Goal: Task Accomplishment & Management: Complete application form

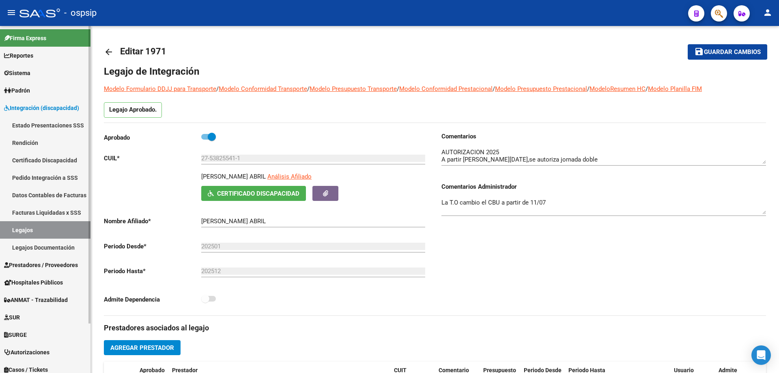
scroll to position [28, 0]
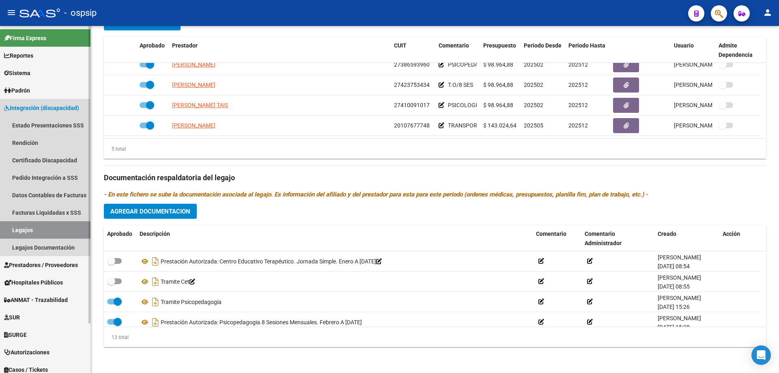
click at [46, 224] on link "Legajos" at bounding box center [45, 229] width 90 height 17
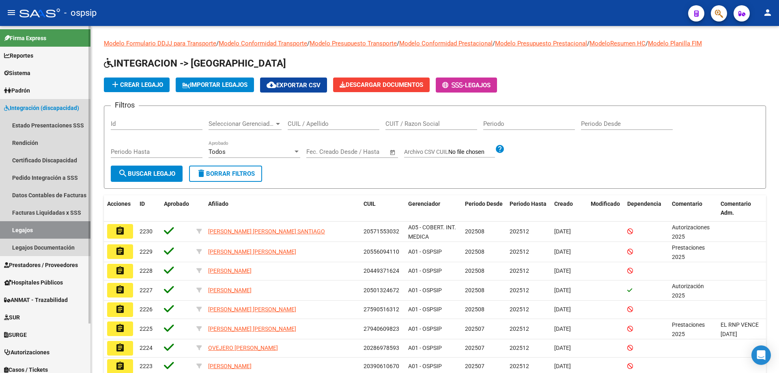
click at [33, 103] on span "Integración (discapacidad)" at bounding box center [41, 107] width 75 height 9
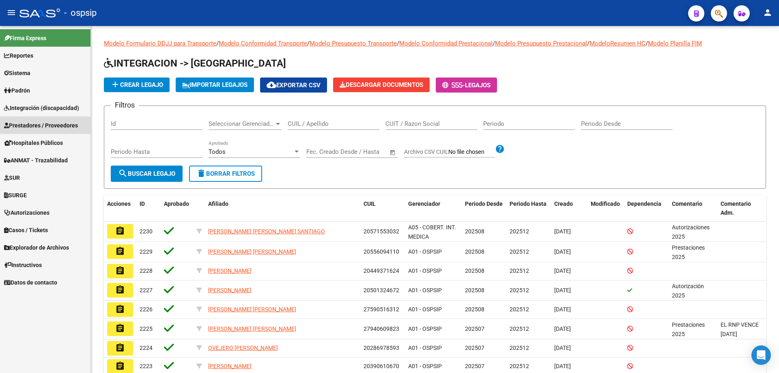
click at [34, 129] on span "Prestadores / Proveedores" at bounding box center [41, 125] width 74 height 9
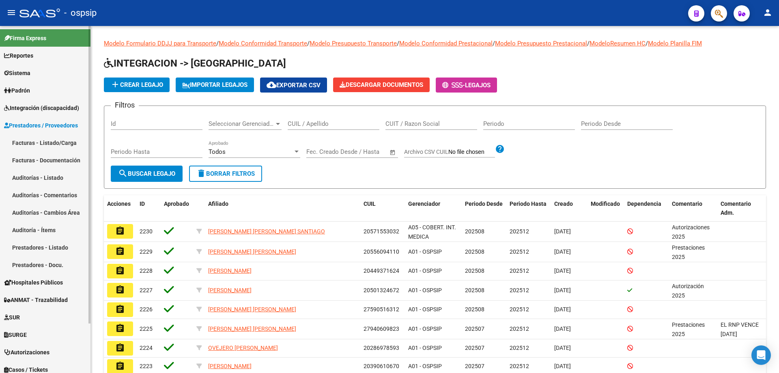
click at [40, 142] on link "Facturas - Listado/Carga" at bounding box center [45, 142] width 90 height 17
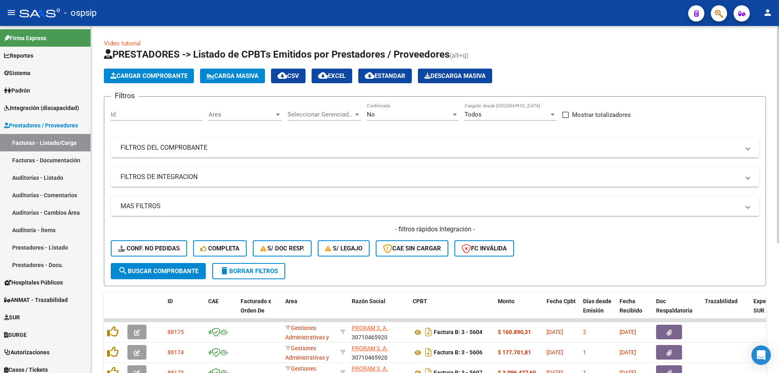
click at [368, 114] on span "No" at bounding box center [371, 114] width 8 height 7
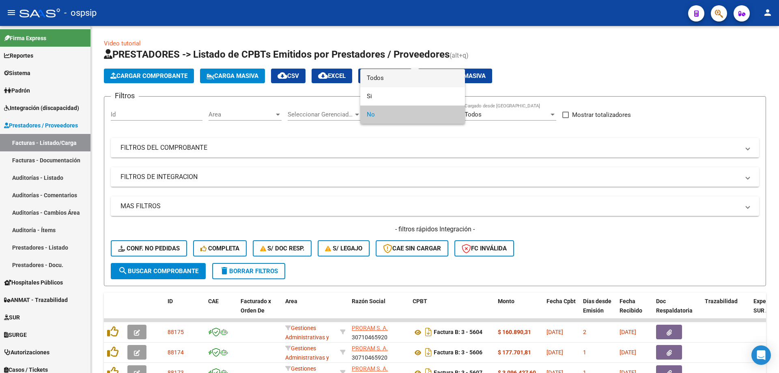
click at [365, 79] on mat-option "Todos" at bounding box center [412, 78] width 105 height 18
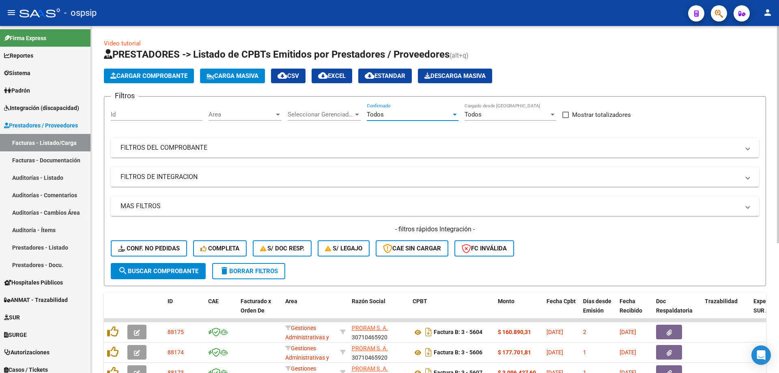
drag, startPoint x: 281, startPoint y: 140, endPoint x: 270, endPoint y: 148, distance: 14.0
click at [281, 140] on mat-expansion-panel-header "FILTROS DEL COMPROBANTE" at bounding box center [435, 147] width 648 height 19
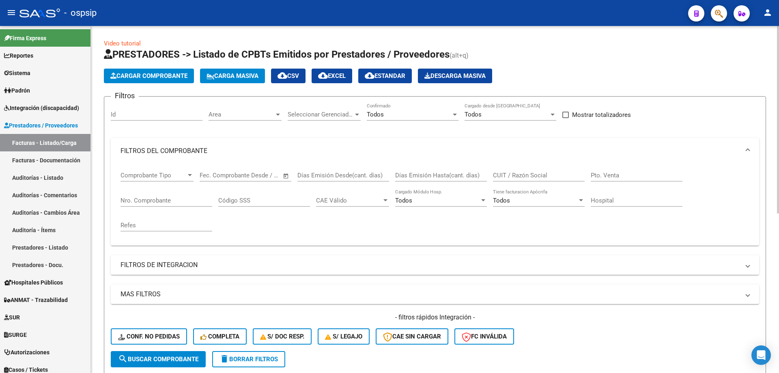
click at [156, 204] on div "Nro. Comprobante" at bounding box center [166, 197] width 92 height 17
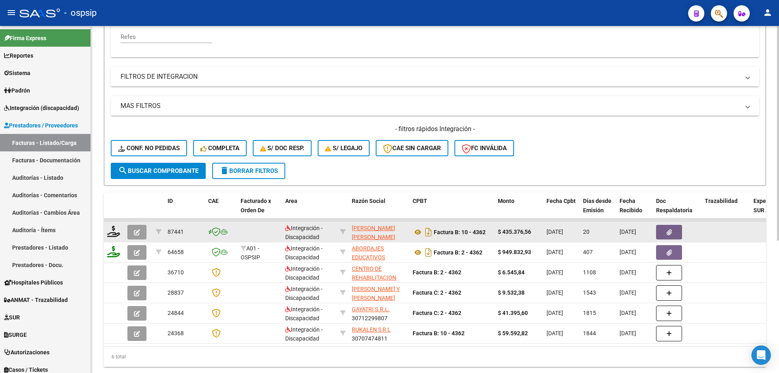
scroll to position [214, 0]
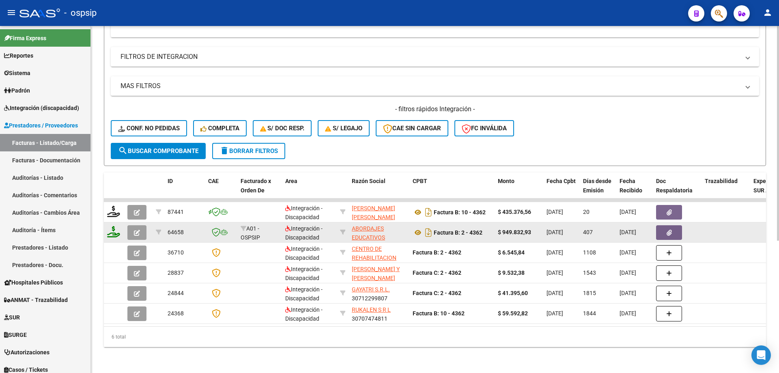
type input "4362"
click at [140, 225] on button "button" at bounding box center [136, 232] width 19 height 15
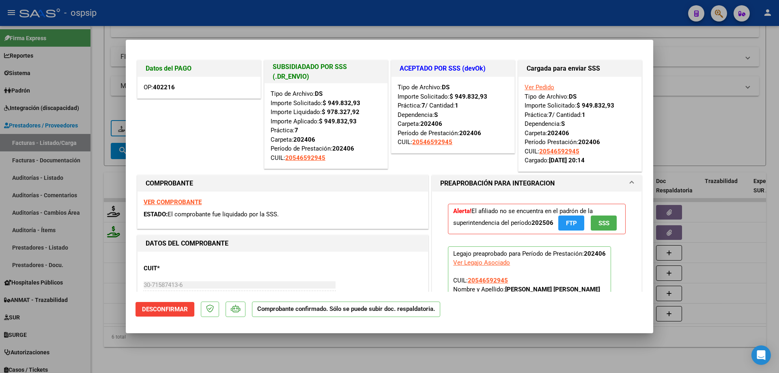
click at [96, 183] on div at bounding box center [389, 186] width 779 height 373
type input "$ 0,00"
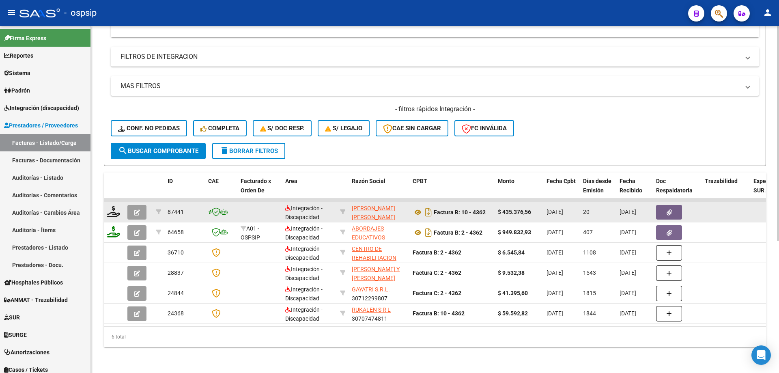
click at [137, 209] on icon "button" at bounding box center [137, 212] width 6 height 6
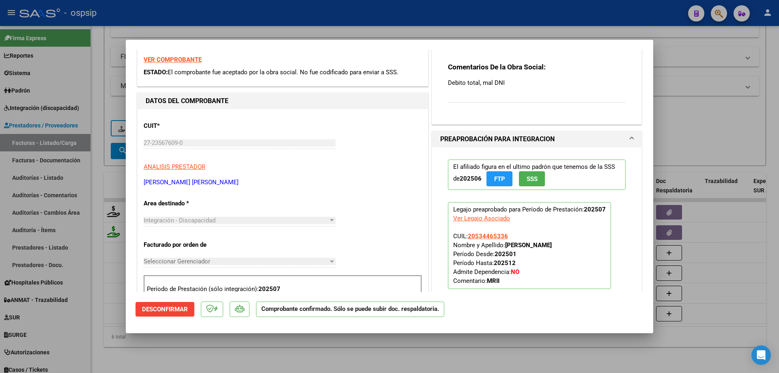
scroll to position [0, 0]
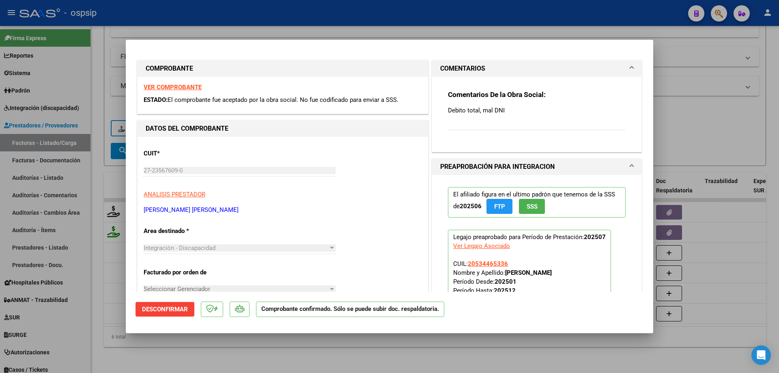
click at [170, 311] on span "Desconfirmar" at bounding box center [165, 308] width 46 height 7
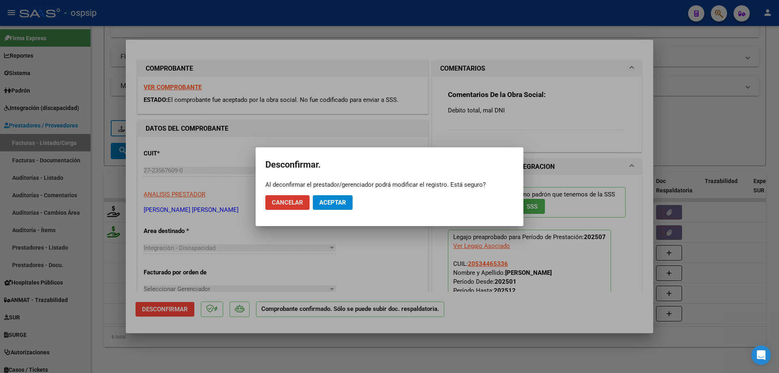
click at [333, 205] on span "Aceptar" at bounding box center [332, 202] width 27 height 7
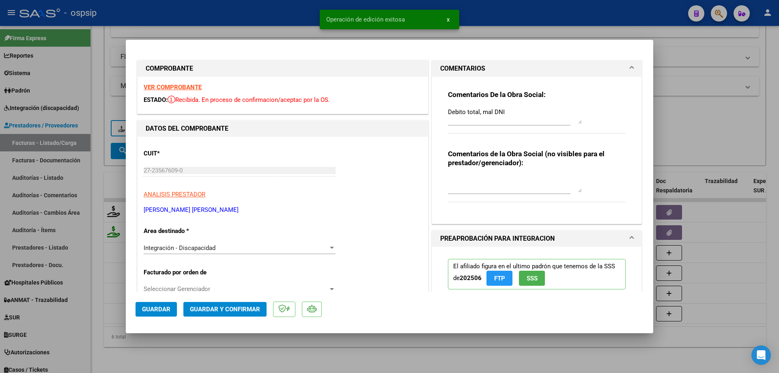
click at [193, 87] on strong "VER COMPROBANTE" at bounding box center [173, 87] width 58 height 7
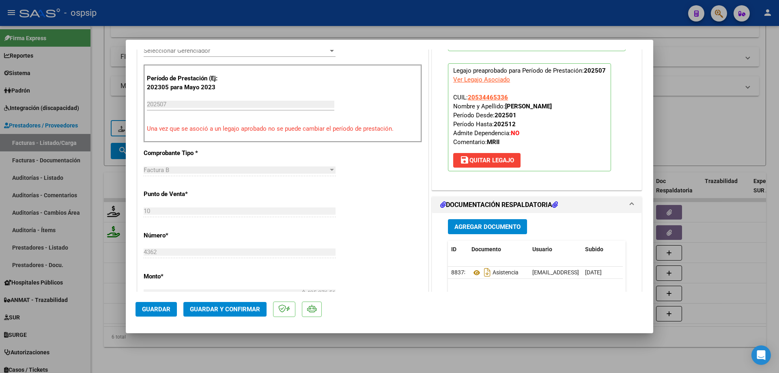
scroll to position [243, 0]
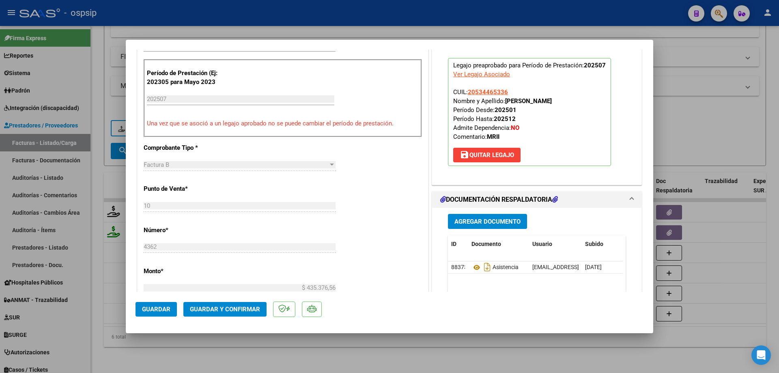
click at [499, 157] on span "save [PERSON_NAME]" at bounding box center [486, 154] width 54 height 7
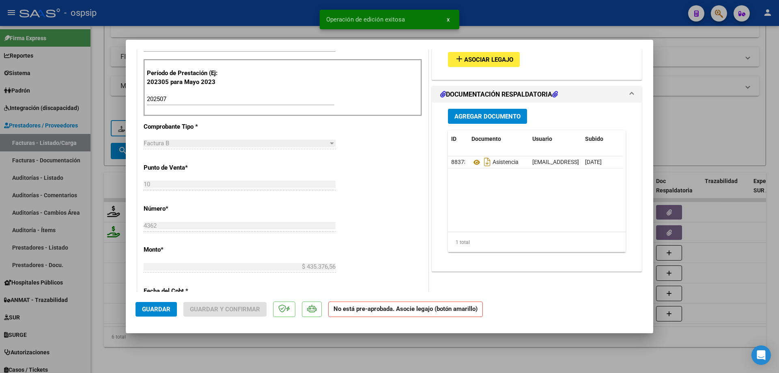
click at [482, 62] on span "Asociar Legajo" at bounding box center [488, 59] width 49 height 7
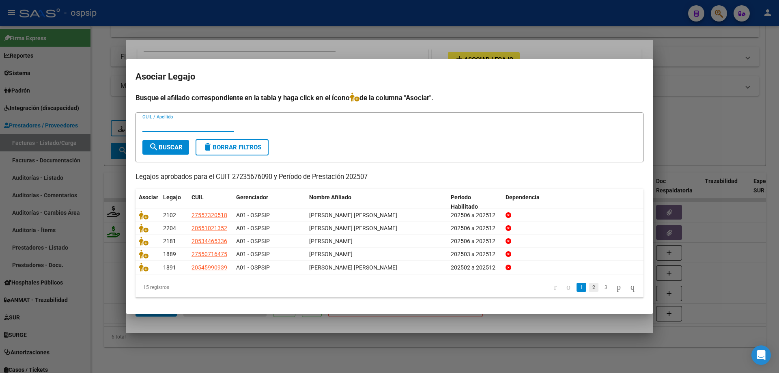
click at [588, 290] on link "2" at bounding box center [593, 287] width 10 height 9
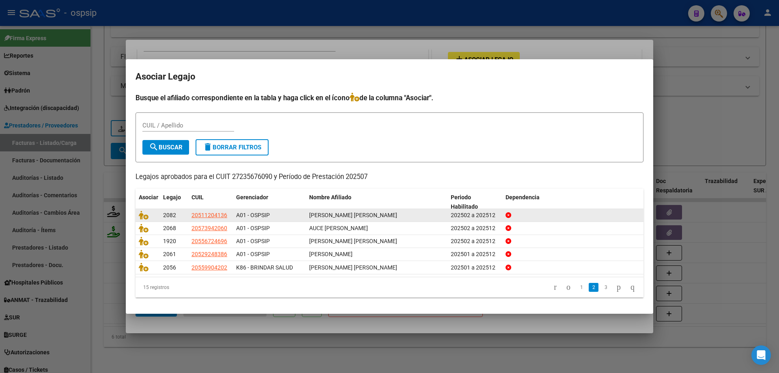
click at [144, 219] on div at bounding box center [148, 214] width 18 height 9
click at [144, 215] on icon at bounding box center [144, 214] width 10 height 9
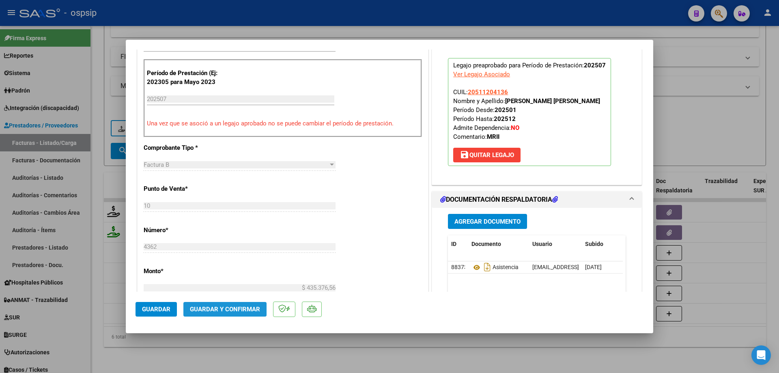
click at [216, 304] on button "Guardar y Confirmar" at bounding box center [224, 309] width 83 height 15
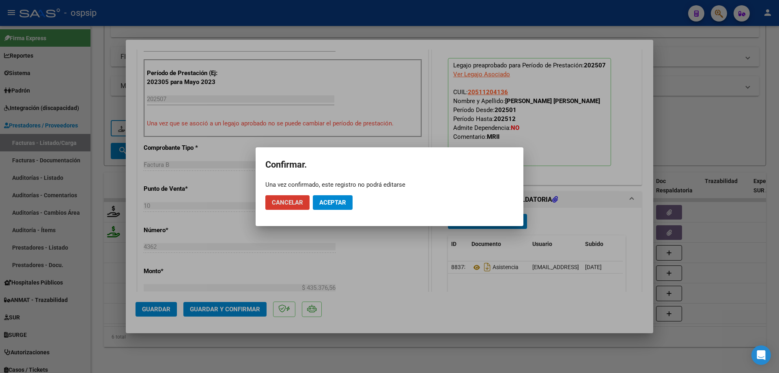
click at [327, 200] on span "Aceptar" at bounding box center [332, 202] width 27 height 7
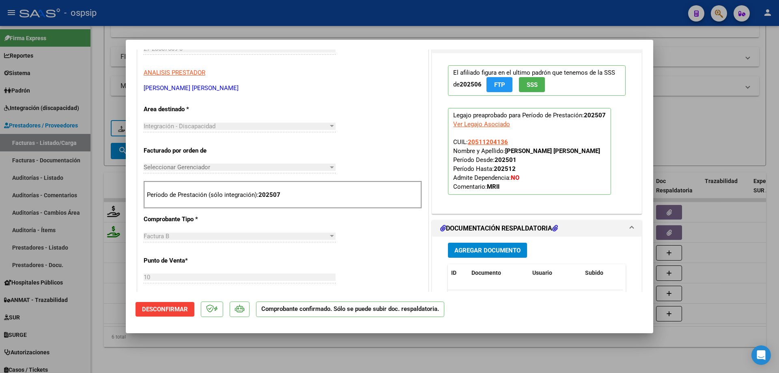
scroll to position [0, 0]
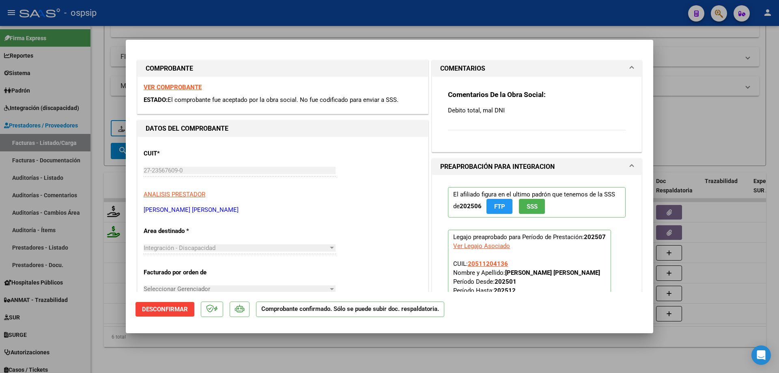
click at [472, 245] on div "Ver Legajo Asociado" at bounding box center [481, 245] width 57 height 9
type input "$ 0,00"
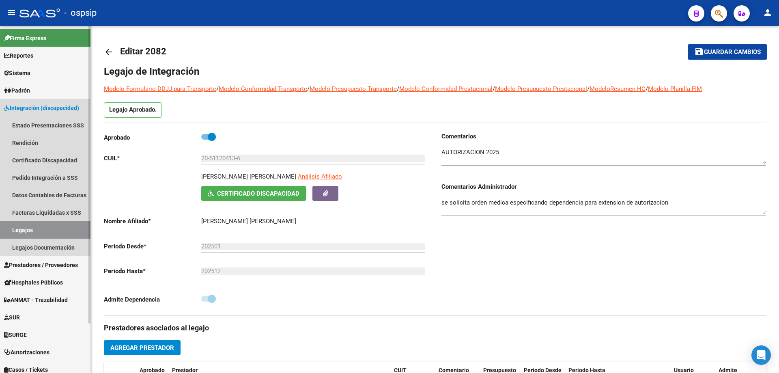
click at [34, 109] on span "Integración (discapacidad)" at bounding box center [41, 107] width 75 height 9
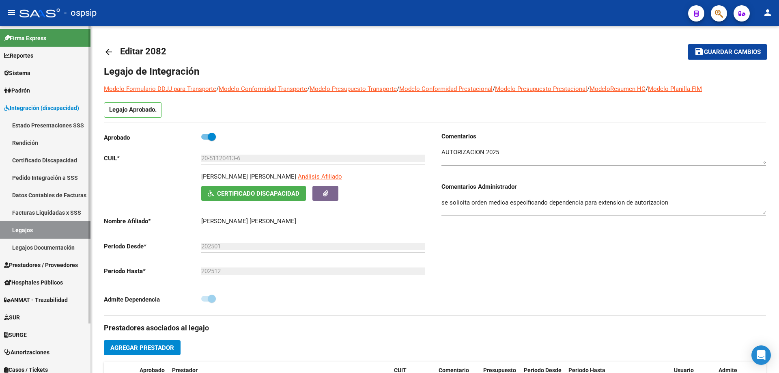
click at [37, 264] on span "Prestadores / Proveedores" at bounding box center [41, 264] width 74 height 9
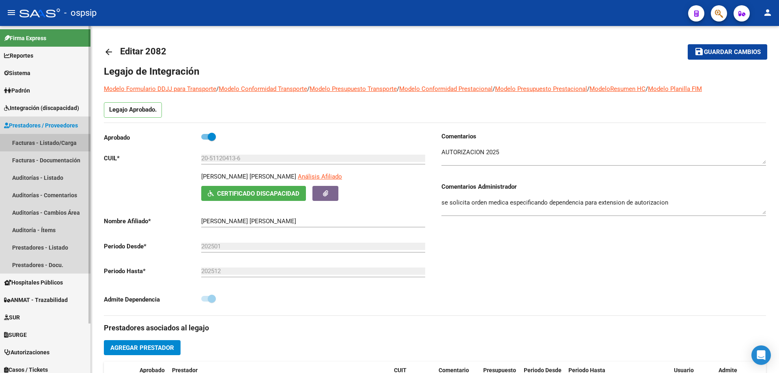
click at [18, 134] on link "Facturas - Listado/Carga" at bounding box center [45, 142] width 90 height 17
